Goal: Task Accomplishment & Management: Manage account settings

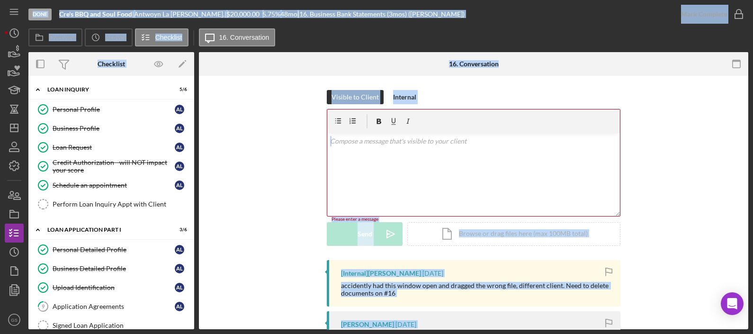
scroll to position [111, 0]
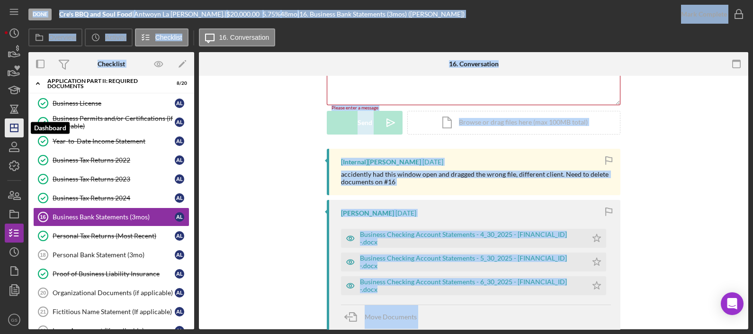
click at [16, 127] on icon "Icon/Dashboard" at bounding box center [14, 128] width 24 height 24
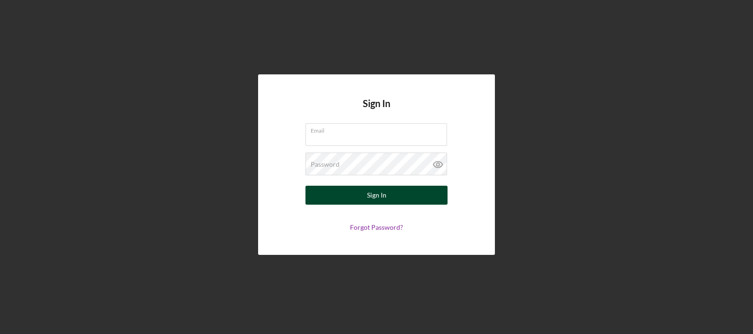
type input "griselda@elpajarocdc.org"
click at [355, 189] on button "Sign In" at bounding box center [376, 195] width 142 height 19
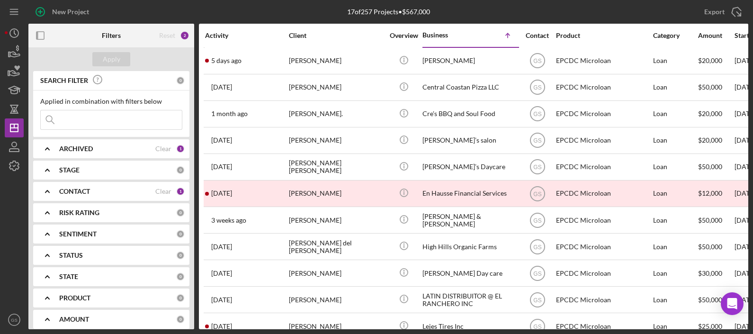
click at [142, 189] on div "CONTACT" at bounding box center [107, 192] width 96 height 8
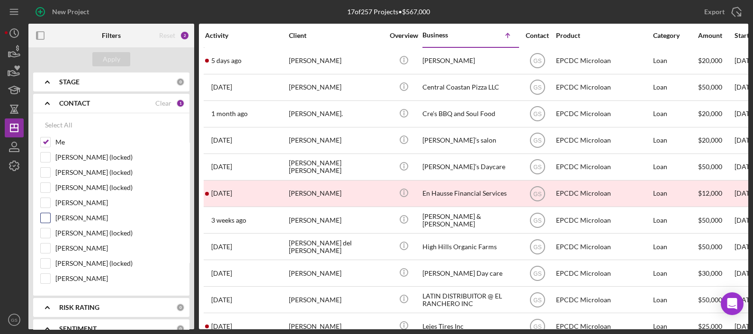
scroll to position [89, 0]
click at [45, 278] on input "Juan Melgar" at bounding box center [45, 277] width 9 height 9
checkbox input "true"
click at [52, 206] on div "Gerardo Rodriguez" at bounding box center [111, 204] width 142 height 15
click at [43, 204] on input "Gerardo Rodriguez" at bounding box center [45, 201] width 9 height 9
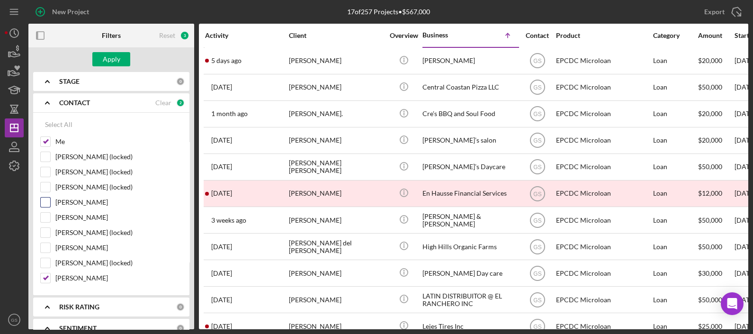
checkbox input "true"
click at [118, 56] on div "Apply" at bounding box center [112, 59] width 18 height 14
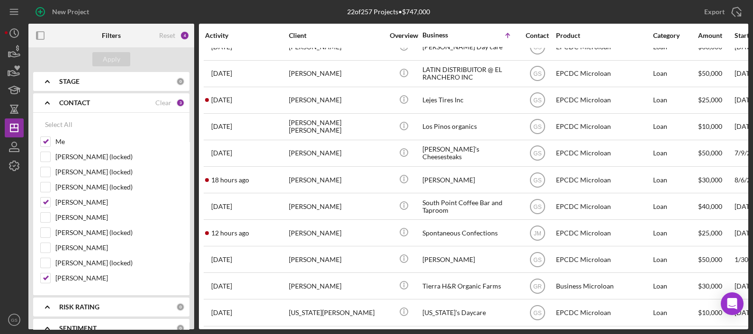
scroll to position [311, 0]
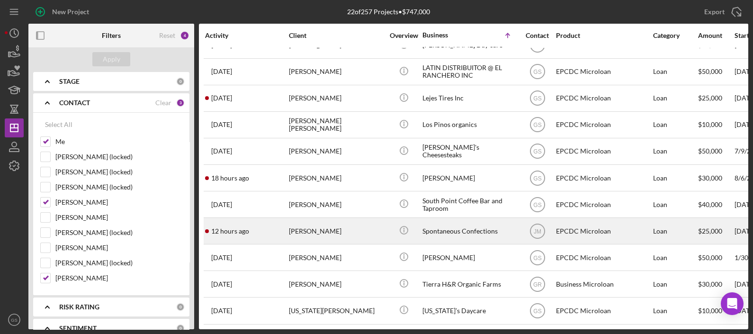
click at [438, 225] on div "Spontaneous Confections" at bounding box center [469, 230] width 95 height 25
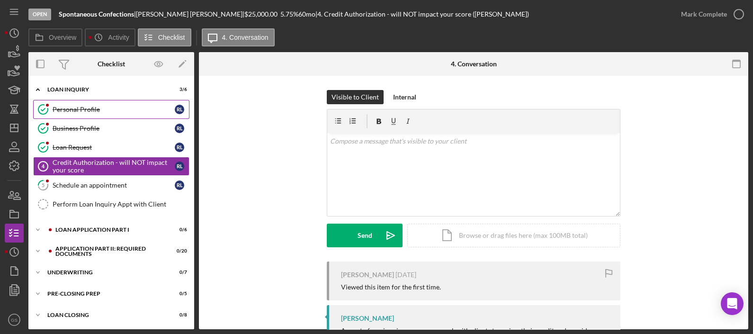
click at [110, 107] on div "Personal Profile" at bounding box center [114, 110] width 122 height 8
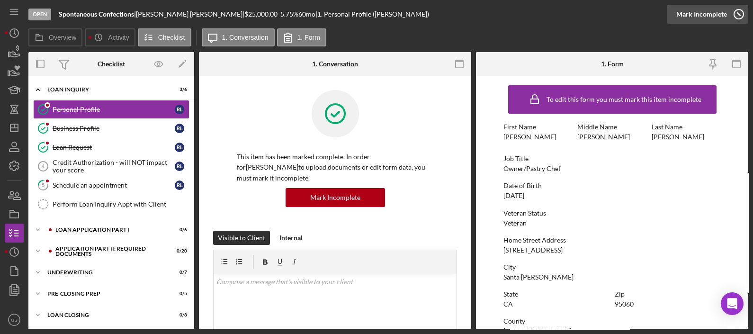
click at [739, 12] on icon "button" at bounding box center [739, 14] width 24 height 24
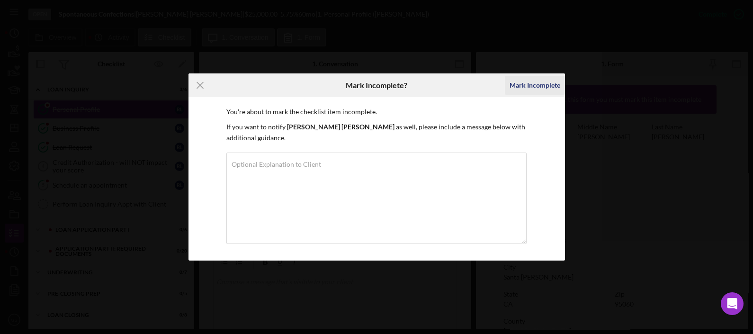
click at [533, 89] on div "Mark Incomplete" at bounding box center [535, 85] width 51 height 19
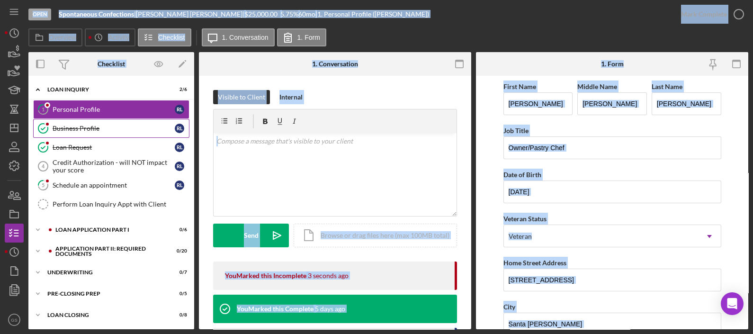
click at [99, 123] on link "Business Profile Business Profile R L" at bounding box center [111, 128] width 156 height 19
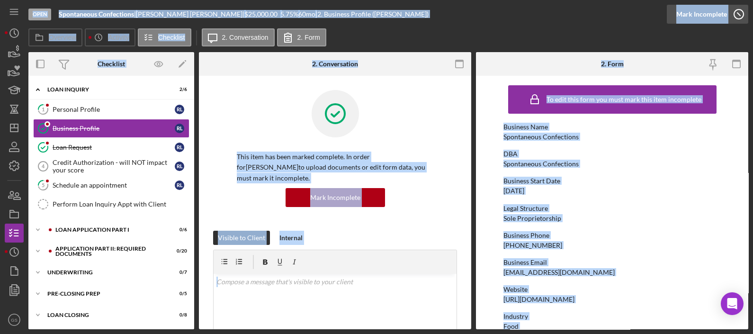
click at [741, 11] on icon "button" at bounding box center [739, 14] width 24 height 24
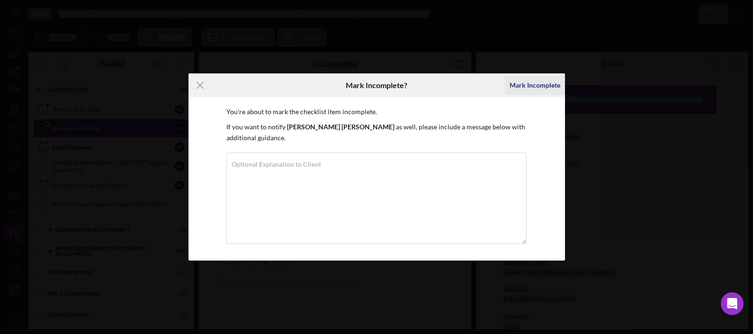
click at [539, 89] on div "Mark Incomplete" at bounding box center [535, 85] width 51 height 19
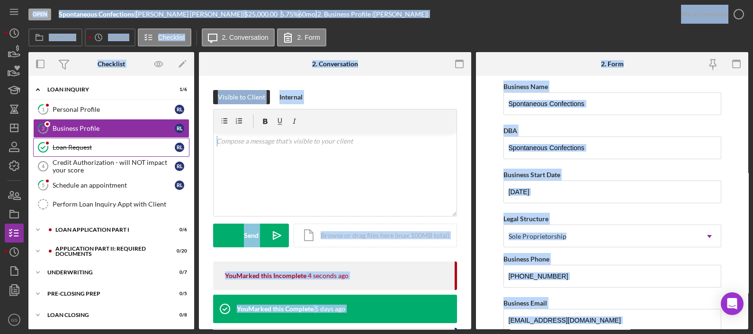
click at [94, 144] on div "Loan Request" at bounding box center [114, 147] width 122 height 8
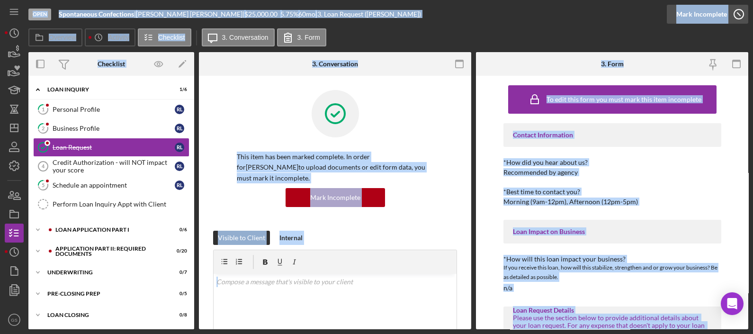
click at [741, 19] on icon "button" at bounding box center [739, 14] width 24 height 24
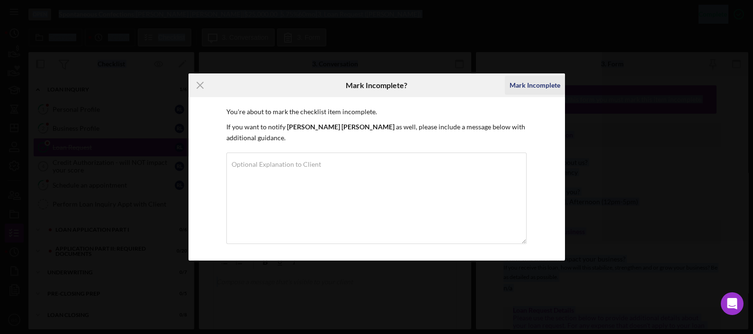
click at [532, 88] on div "Mark Incomplete" at bounding box center [535, 85] width 51 height 19
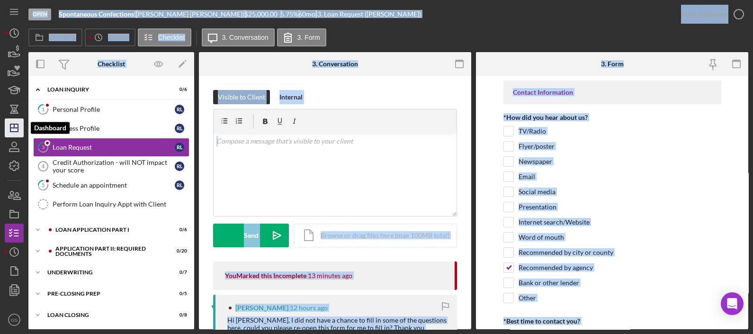
click at [20, 129] on icon "Icon/Dashboard" at bounding box center [14, 128] width 24 height 24
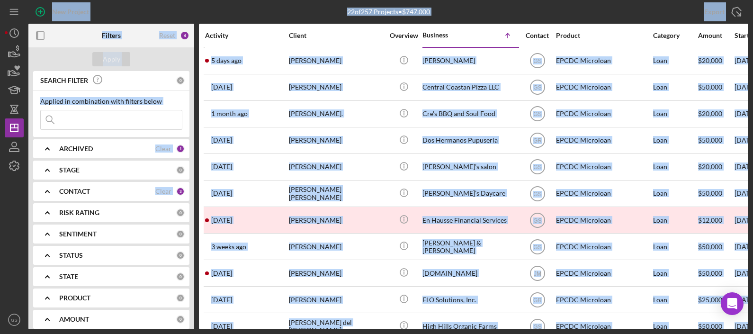
click at [198, 31] on div "Filters Reset 4 Apply SEARCH FILTER 0 Applied in combination with filters below…" at bounding box center [388, 176] width 720 height 305
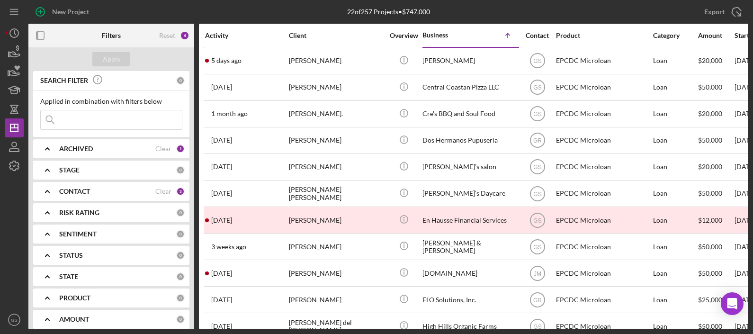
click at [142, 22] on div "New Project" at bounding box center [148, 12] width 240 height 24
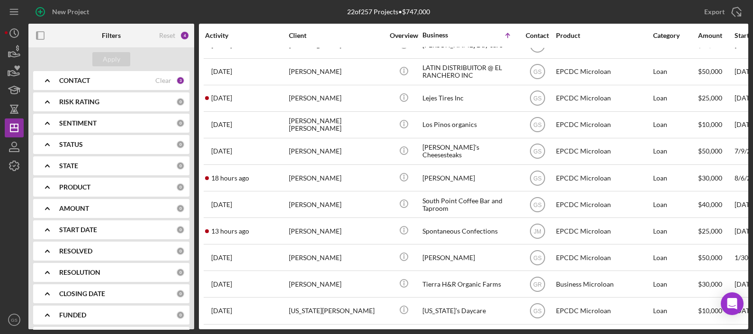
scroll to position [134, 0]
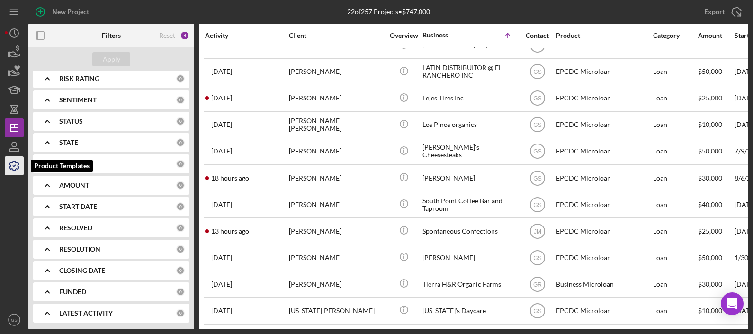
click at [16, 168] on icon "button" at bounding box center [14, 166] width 24 height 24
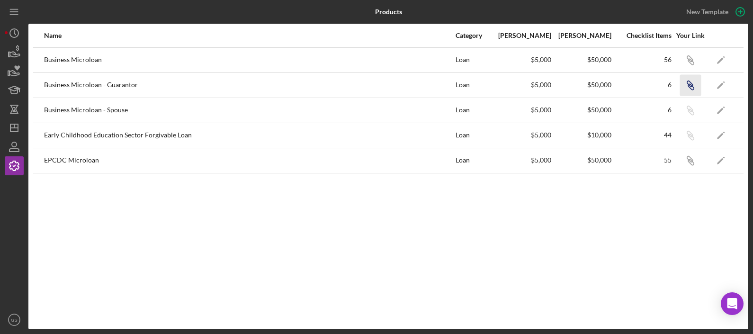
click at [696, 85] on icon "Icon/Link" at bounding box center [690, 84] width 21 height 21
